Goal: Information Seeking & Learning: Find specific fact

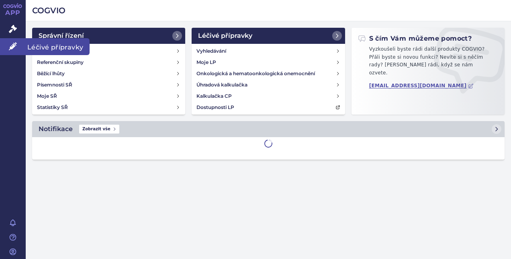
click at [13, 47] on icon at bounding box center [13, 46] width 8 height 8
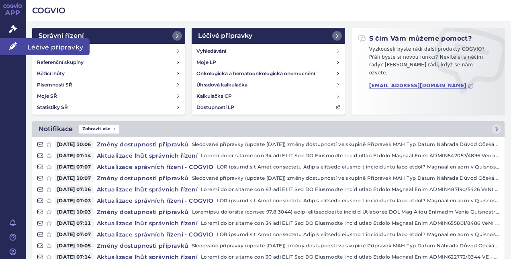
click at [43, 47] on span "Léčivé přípravky" at bounding box center [58, 46] width 64 height 17
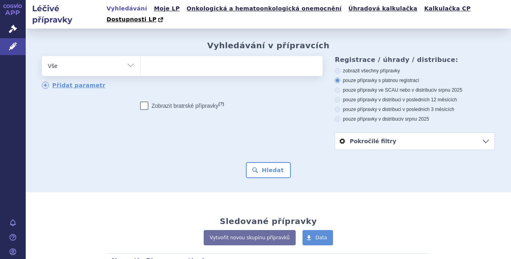
click at [197, 61] on ul at bounding box center [231, 64] width 180 height 17
click at [141, 61] on select at bounding box center [140, 65] width 0 height 20
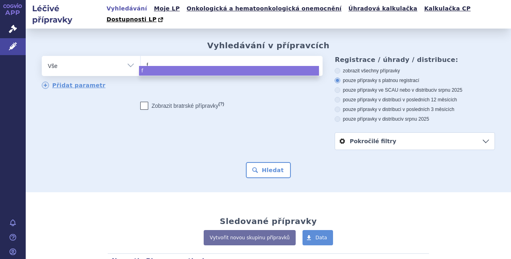
type input "fi"
type input "fin"
type input "fing"
type input "fingo"
type input "fingoli"
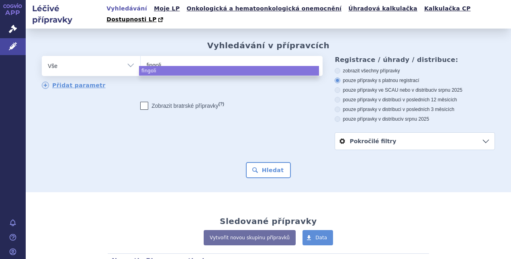
type input "fingolim"
type input "fingolimo"
type input "[MEDICAL_DATA]"
select select "[MEDICAL_DATA]"
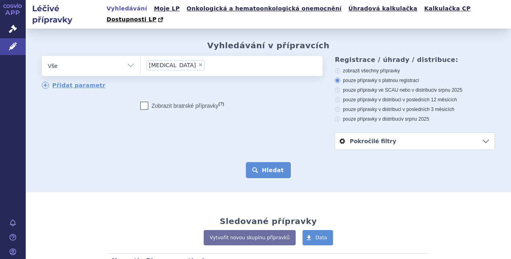
click at [260, 162] on button "Hledat" at bounding box center [268, 170] width 45 height 16
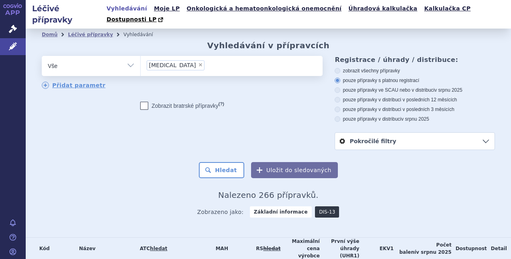
click at [315, 206] on link "DIS-13" at bounding box center [327, 211] width 24 height 11
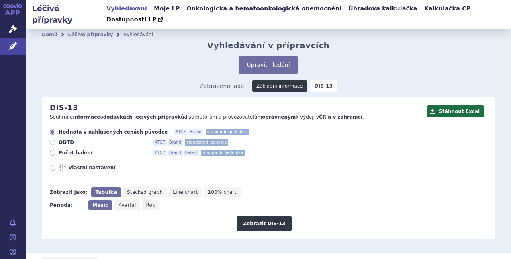
click at [125, 202] on span "Kvartál" at bounding box center [127, 205] width 18 height 6
click at [119, 200] on input "Kvartál" at bounding box center [116, 202] width 5 height 5
radio input "true"
click at [72, 150] on span "Počet balení" at bounding box center [103, 153] width 88 height 6
click at [56, 151] on input "Počet balení ATC7 Brand Balení standardní jednotka" at bounding box center [53, 153] width 5 height 5
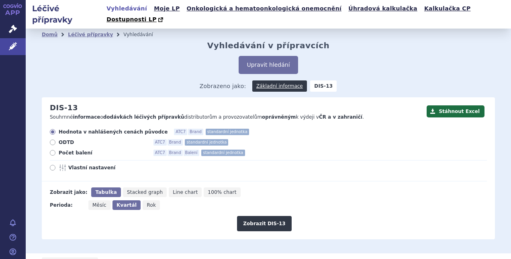
radio input "true"
click at [256, 216] on button "Zobrazit DIS-13" at bounding box center [264, 223] width 54 height 15
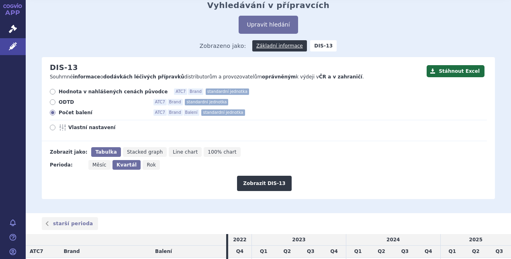
scroll to position [144, 0]
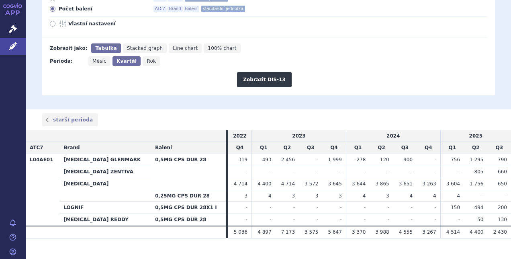
click at [97, 58] on span "Měsíc" at bounding box center [99, 61] width 14 height 6
click at [94, 56] on input "Měsíc" at bounding box center [90, 58] width 5 height 5
radio input "true"
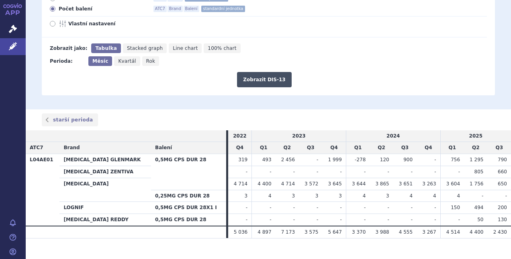
click at [247, 72] on button "Zobrazit DIS-13" at bounding box center [264, 79] width 54 height 15
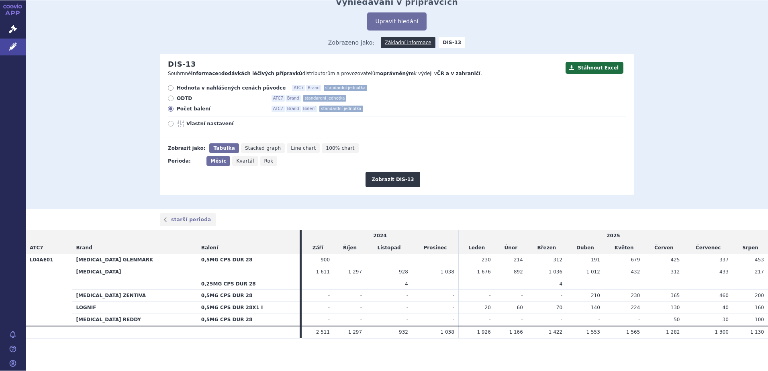
scroll to position [33, 0]
click at [511, 160] on div "Domů Léčivé přípravky Vyhledávání Vyhledávání v přípravcích Upravit hledání ods…" at bounding box center [397, 98] width 743 height 224
click at [210, 258] on th "0,5MG CPS DUR 28" at bounding box center [248, 266] width 102 height 24
